Goal: Navigation & Orientation: Find specific page/section

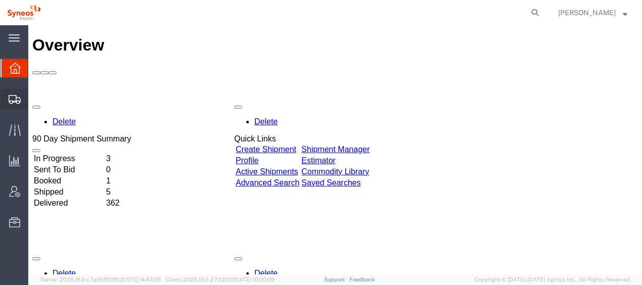
click at [0, 0] on span "Shipment Manager" at bounding box center [0, 0] width 0 height 0
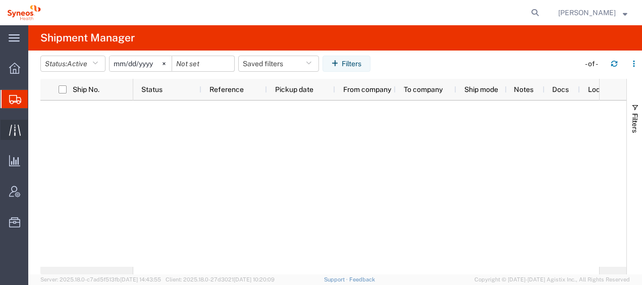
click at [35, 129] on span "Traffic" at bounding box center [31, 130] width 7 height 20
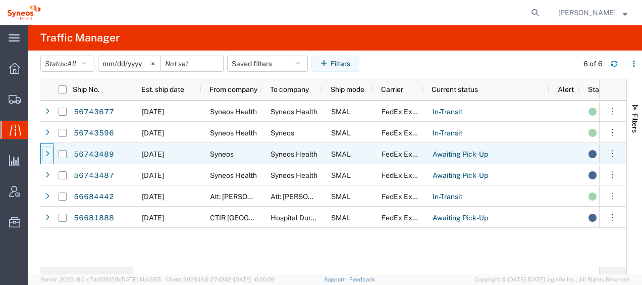
click at [45, 154] on icon at bounding box center [47, 154] width 4 height 7
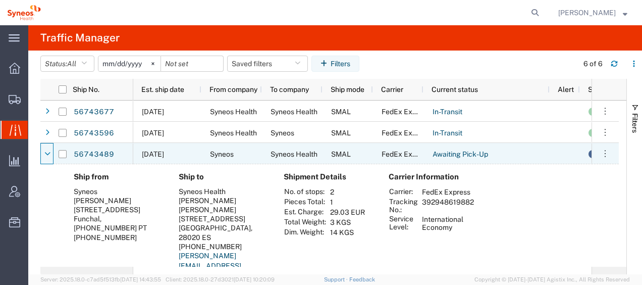
click at [45, 154] on icon at bounding box center [47, 154] width 6 height 7
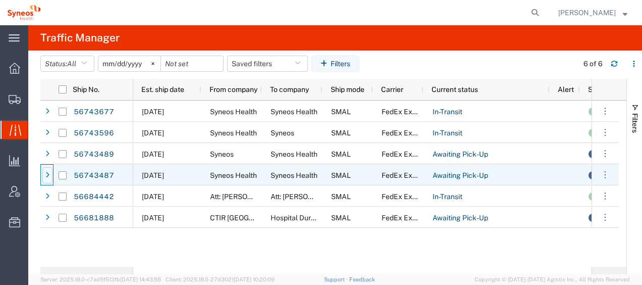
click at [48, 175] on icon at bounding box center [47, 175] width 4 height 7
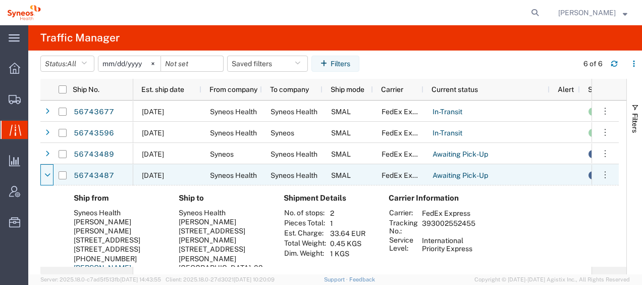
click at [48, 175] on icon at bounding box center [47, 175] width 6 height 7
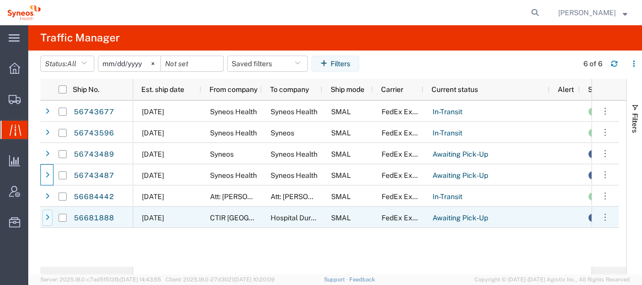
click at [44, 217] on div at bounding box center [47, 218] width 10 height 16
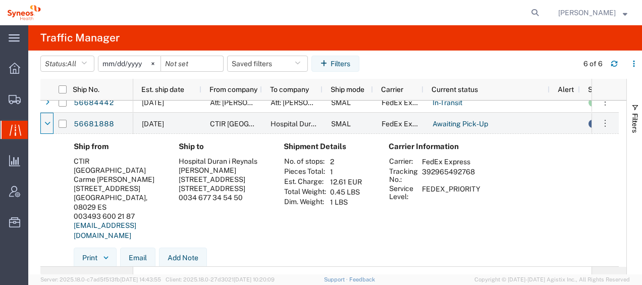
scroll to position [43, 0]
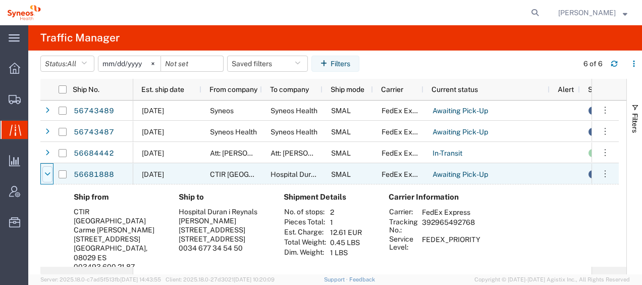
click at [46, 178] on div at bounding box center [47, 174] width 10 height 16
